Goal: Task Accomplishment & Management: Use online tool/utility

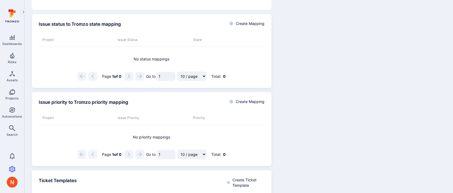
scroll to position [232, 0]
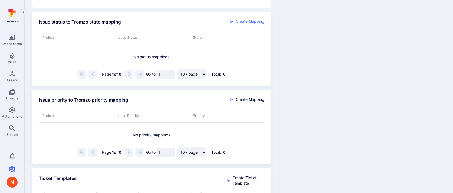
click at [240, 24] on span "Create Mapping" at bounding box center [250, 21] width 29 height 5
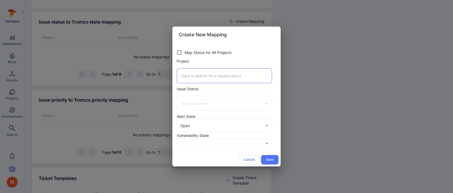
click at [203, 76] on input "Project" at bounding box center [224, 75] width 90 height 9
click at [203, 73] on input "Project" at bounding box center [224, 75] width 90 height 9
click at [326, 136] on div "Create New Mapping Map Status for All Projects Project ​ Issue Status ​ Alert S…" at bounding box center [226, 96] width 453 height 193
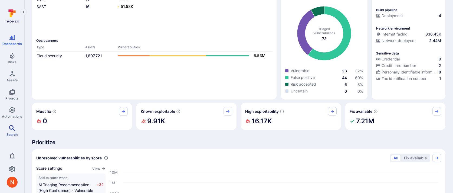
scroll to position [87, 0]
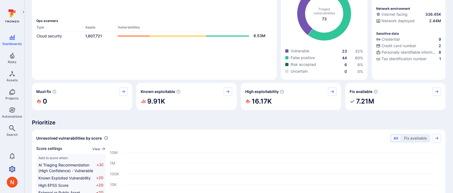
click at [10, 164] on link "Settings" at bounding box center [12, 168] width 24 height 11
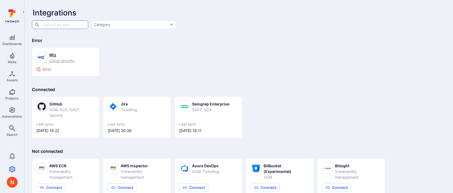
click at [73, 68] on div "Error" at bounding box center [65, 69] width 58 height 4
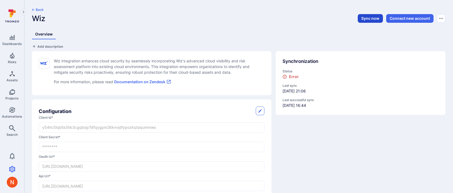
click at [368, 20] on button "Sync now" at bounding box center [370, 18] width 25 height 9
